Goal: Navigation & Orientation: Understand site structure

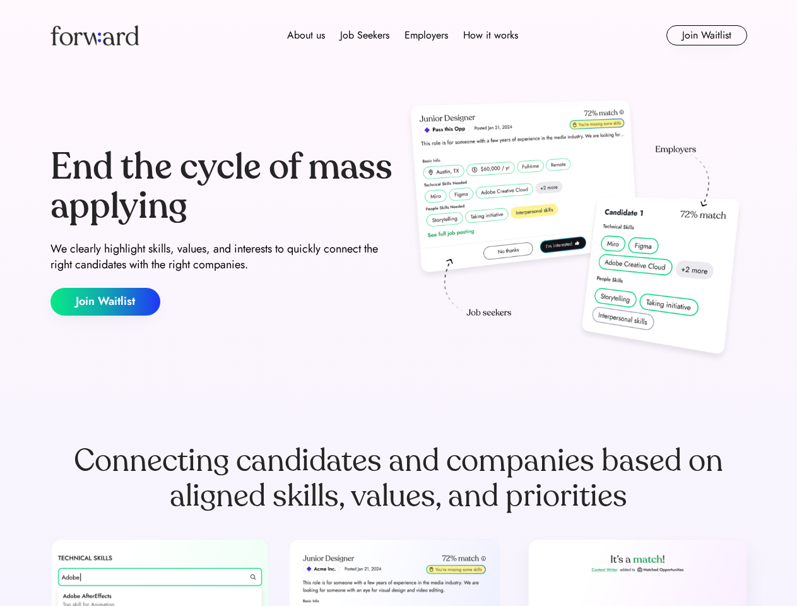
click at [398, 303] on div "End the cycle of mass applying We clearly highlight skills, values, and interes…" at bounding box center [398, 231] width 696 height 271
click at [399, 35] on div "About us Job Seekers Employers How it works" at bounding box center [402, 35] width 497 height 15
click at [95, 35] on img at bounding box center [94, 35] width 88 height 20
click at [402, 35] on div "About us Job Seekers Employers How it works" at bounding box center [402, 35] width 497 height 15
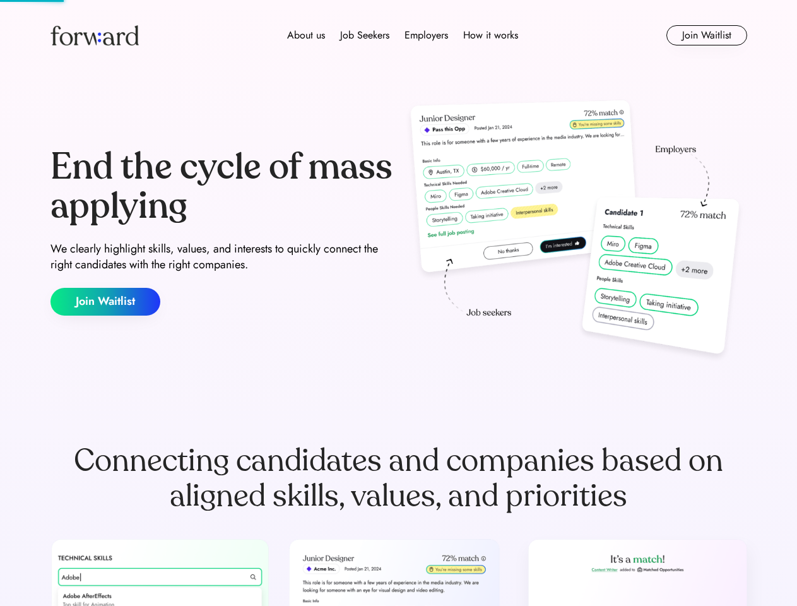
click at [306, 35] on div "About us" at bounding box center [306, 35] width 38 height 15
click at [365, 35] on div "Job Seekers" at bounding box center [364, 35] width 49 height 15
click at [426, 35] on div "Employers" at bounding box center [426, 35] width 44 height 15
click at [489, 35] on div "How it works" at bounding box center [490, 35] width 55 height 15
click at [706, 35] on button "Join Waitlist" at bounding box center [706, 35] width 81 height 20
